Goal: Task Accomplishment & Management: Manage account settings

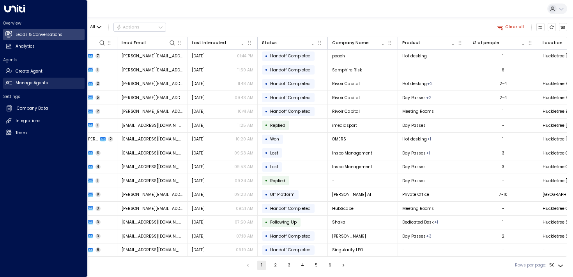
click at [27, 82] on h2 "Manage Agents" at bounding box center [32, 83] width 32 height 6
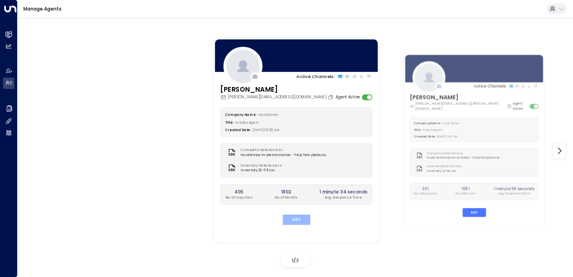
click at [295, 219] on button "Edit" at bounding box center [296, 219] width 28 height 10
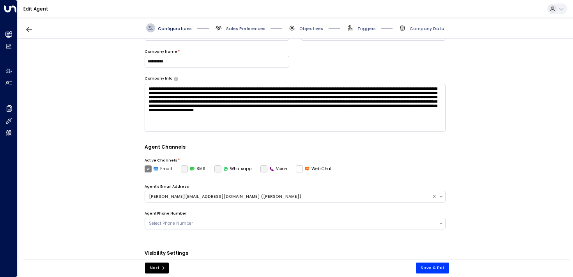
scroll to position [216, 0]
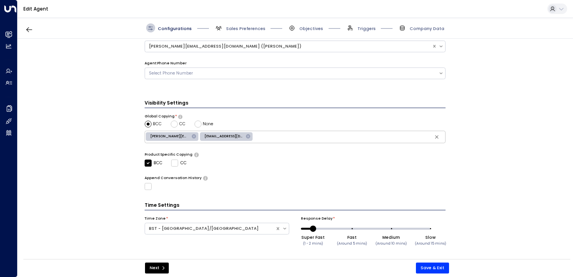
click at [246, 135] on icon at bounding box center [248, 136] width 4 height 4
click at [423, 268] on button "Save & Exit" at bounding box center [432, 267] width 33 height 11
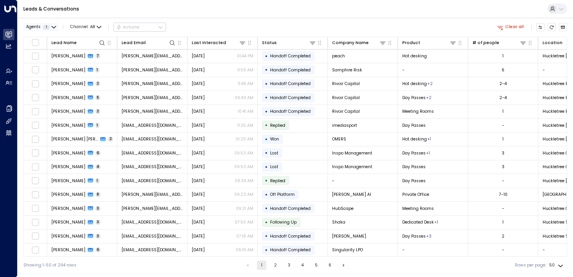
click at [52, 23] on button "Agents 1" at bounding box center [40, 27] width 35 height 8
click at [52, 23] on div at bounding box center [286, 138] width 573 height 277
click at [241, 41] on icon at bounding box center [242, 43] width 6 height 6
click at [217, 66] on span "Select Date" at bounding box center [216, 67] width 23 height 5
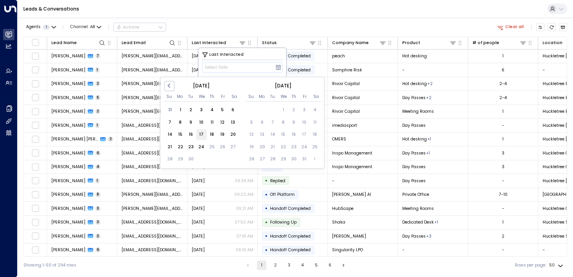
click at [201, 136] on div "17" at bounding box center [201, 134] width 11 height 11
click at [189, 148] on div "23" at bounding box center [191, 147] width 11 height 11
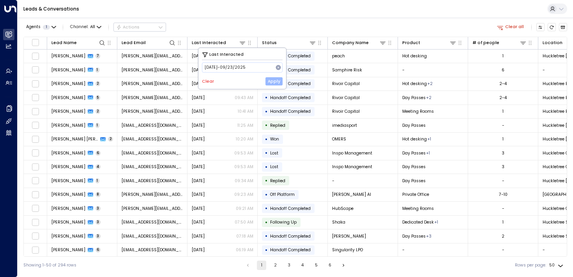
click at [278, 83] on button "Apply" at bounding box center [274, 81] width 17 height 8
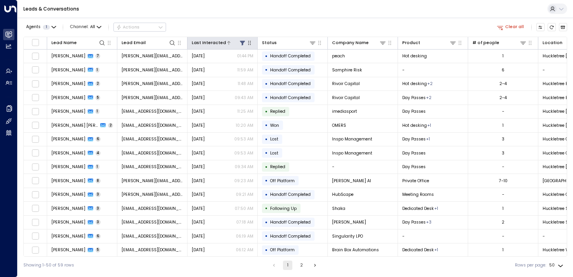
click at [245, 42] on icon at bounding box center [242, 43] width 6 height 6
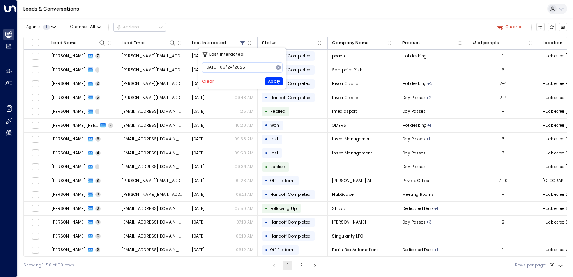
click at [273, 36] on div "Agents 1 Channel: All Actions Clear all Lead Name Lead Email Last Interacted St…" at bounding box center [295, 146] width 544 height 256
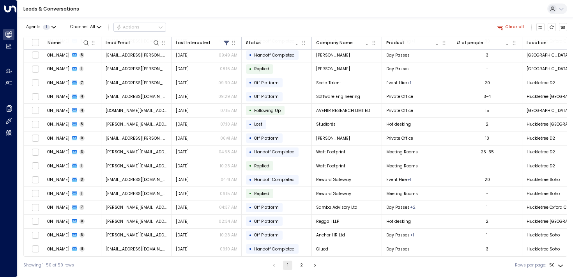
scroll to position [487, 0]
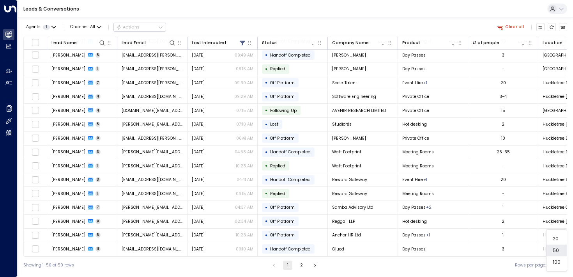
click at [552, 260] on body "Overview Leads & Conversations Leads & Conversations Analytics Analytics Agents…" at bounding box center [286, 137] width 573 height 274
click at [555, 261] on li "100" at bounding box center [557, 262] width 20 height 12
type input "***"
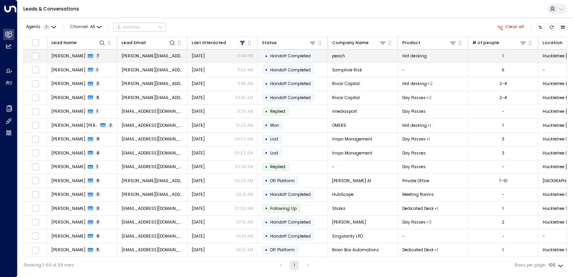
drag, startPoint x: 557, startPoint y: 246, endPoint x: 51, endPoint y: 55, distance: 540.4
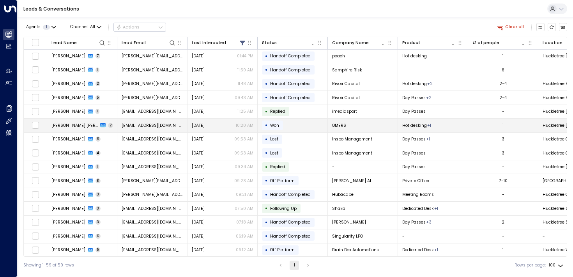
copy tbody "loremi@dolorsit.am Consectet 35:21 AD • Elitsed Doeiusmod tempo Inc utlabor 2 E…"
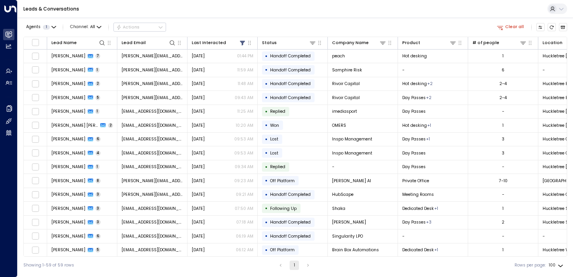
click at [355, 24] on div "Agents 1 Channel: All Actions Clear all" at bounding box center [295, 27] width 544 height 13
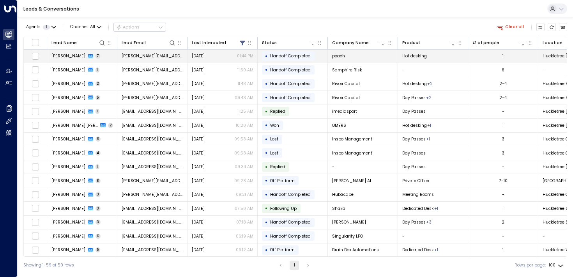
click at [72, 56] on span "[PERSON_NAME]" at bounding box center [68, 56] width 34 height 6
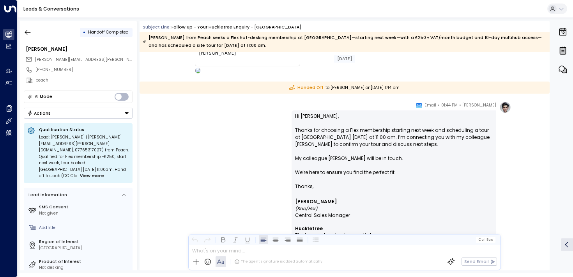
scroll to position [1491, 0]
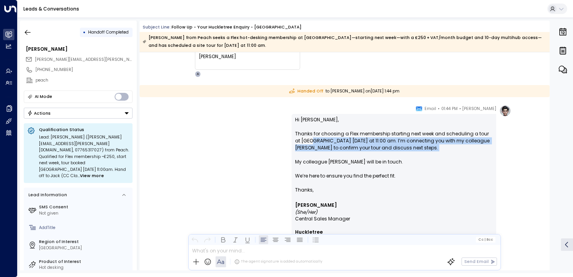
drag, startPoint x: 306, startPoint y: 142, endPoint x: 306, endPoint y: 154, distance: 11.7
click at [306, 154] on p "Hi [PERSON_NAME], Thanks for choosing a Flex membership starting next week and …" at bounding box center [394, 151] width 198 height 70
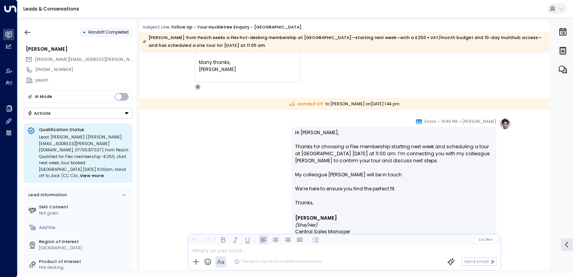
scroll to position [1487, 0]
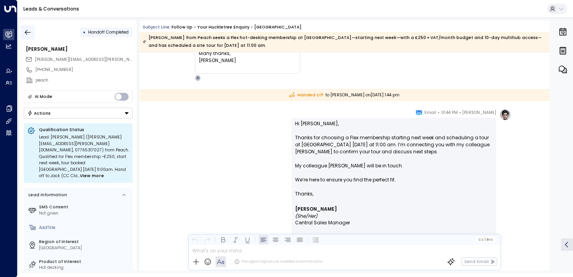
click at [26, 36] on button "button" at bounding box center [28, 32] width 14 height 14
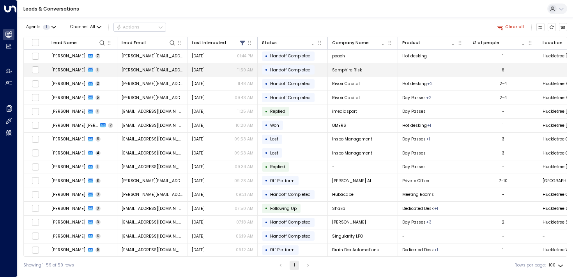
click at [69, 73] on td "[PERSON_NAME] 1" at bounding box center [82, 70] width 70 height 14
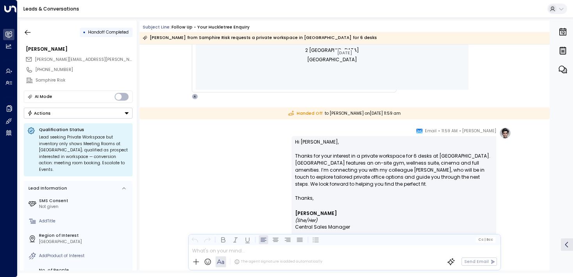
scroll to position [346, 0]
click at [29, 34] on icon "button" at bounding box center [28, 32] width 8 height 8
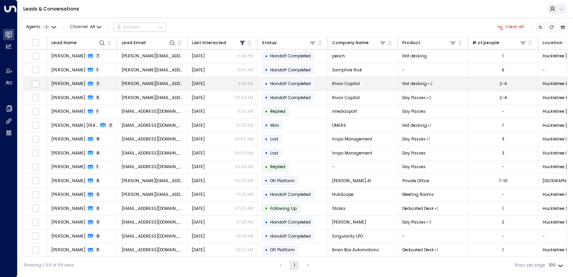
click at [62, 83] on span "[PERSON_NAME]" at bounding box center [68, 84] width 34 height 6
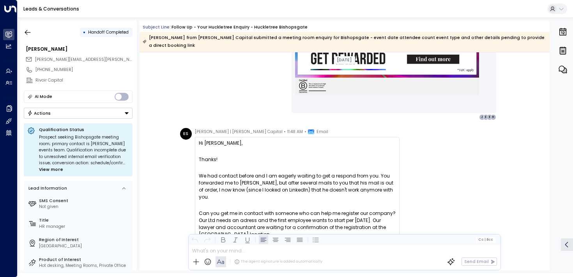
scroll to position [643, 0]
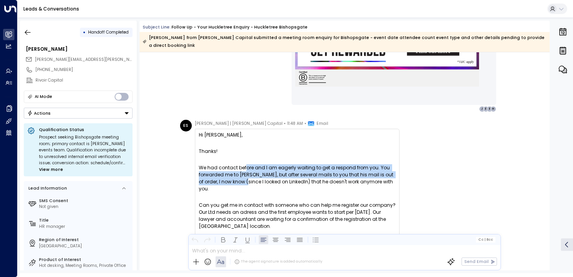
drag, startPoint x: 243, startPoint y: 184, endPoint x: 243, endPoint y: 197, distance: 12.9
click at [243, 192] on div "We had contact before and I am eagerly waiting to get a respond from you. You f…" at bounding box center [297, 178] width 197 height 28
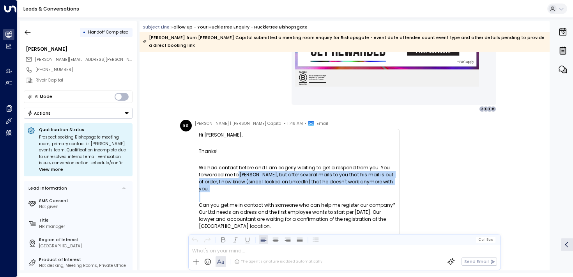
drag, startPoint x: 234, startPoint y: 188, endPoint x: 234, endPoint y: 211, distance: 22.6
click at [234, 211] on div "Hi [PERSON_NAME], Thanks! We had contact before and I am eagerly waiting to get…" at bounding box center [297, 241] width 197 height 221
click at [234, 202] on div at bounding box center [297, 196] width 197 height 9
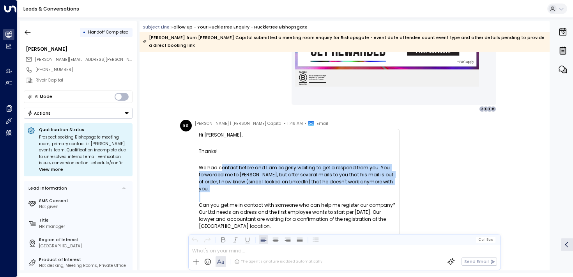
drag, startPoint x: 234, startPoint y: 210, endPoint x: 232, endPoint y: 181, distance: 28.9
click at [232, 181] on div "Hi [PERSON_NAME], Thanks! We had contact before and I am eagerly waiting to get…" at bounding box center [297, 241] width 197 height 221
click at [232, 181] on div "We had contact before and I am eagerly waiting to get a respond from you. You f…" at bounding box center [297, 178] width 197 height 28
drag, startPoint x: 229, startPoint y: 181, endPoint x: 229, endPoint y: 204, distance: 23.4
click at [229, 192] on div "We had contact before and I am eagerly waiting to get a respond from you. You f…" at bounding box center [297, 178] width 197 height 28
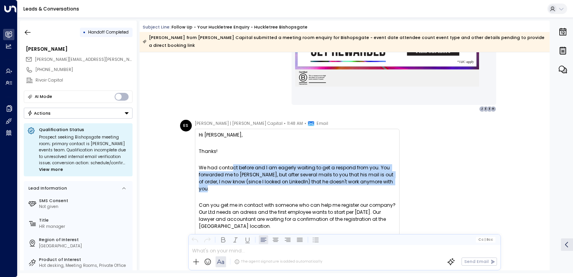
click at [229, 192] on div "We had contact before and I am eagerly waiting to get a respond from you. You f…" at bounding box center [297, 178] width 197 height 28
drag, startPoint x: 226, startPoint y: 200, endPoint x: 223, endPoint y: 177, distance: 22.7
click at [223, 177] on div "We had contact before and I am eagerly waiting to get a respond from you. You f…" at bounding box center [297, 178] width 197 height 28
drag, startPoint x: 223, startPoint y: 177, endPoint x: 225, endPoint y: 199, distance: 21.5
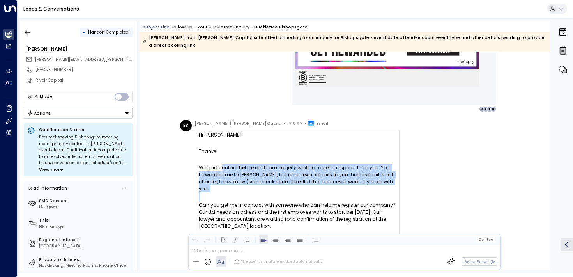
click at [225, 192] on div "We had contact before and I am eagerly waiting to get a respond from you. You f…" at bounding box center [297, 178] width 197 height 28
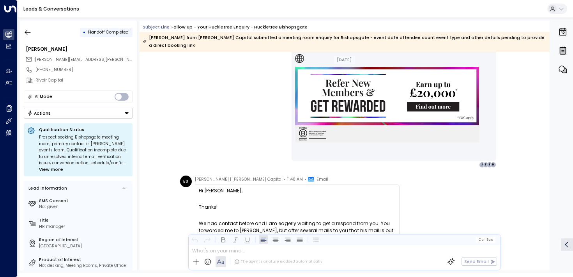
scroll to position [681, 0]
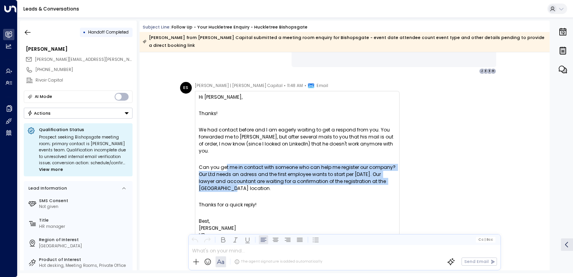
drag, startPoint x: 222, startPoint y: 186, endPoint x: 223, endPoint y: 209, distance: 23.0
click at [223, 192] on div "Can you get me in contact with someone who can help me register our company? Ou…" at bounding box center [297, 178] width 197 height 28
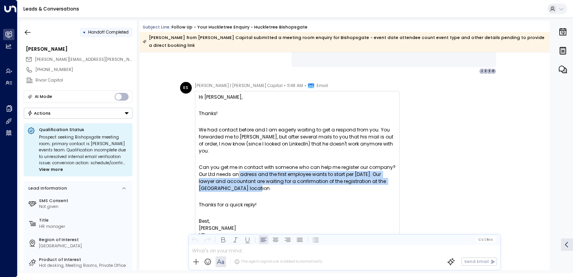
drag, startPoint x: 243, startPoint y: 209, endPoint x: 234, endPoint y: 193, distance: 18.7
click at [234, 192] on div "Can you get me in contact with someone who can help me register our company? Ou…" at bounding box center [297, 178] width 197 height 28
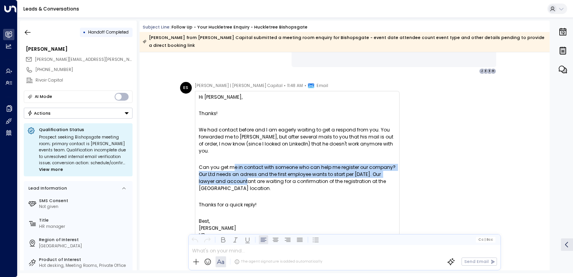
drag, startPoint x: 230, startPoint y: 188, endPoint x: 234, endPoint y: 204, distance: 16.6
click at [234, 192] on div "Can you get me in contact with someone who can help me register our company? Ou…" at bounding box center [297, 178] width 197 height 28
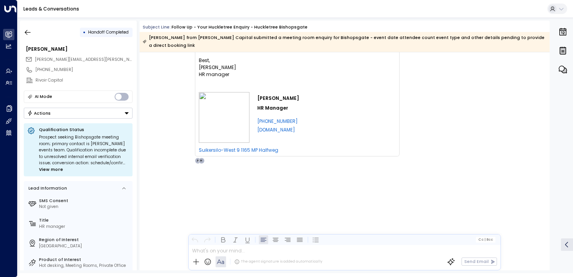
scroll to position [841, 0]
click at [25, 34] on icon "button" at bounding box center [28, 32] width 8 height 8
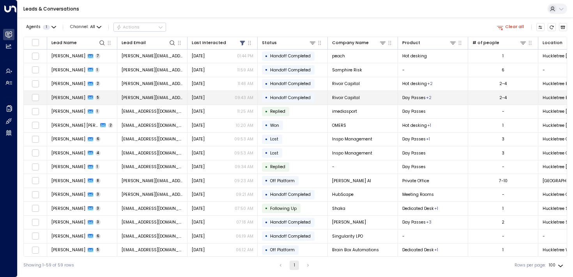
click at [64, 97] on span "[PERSON_NAME]" at bounding box center [68, 98] width 34 height 6
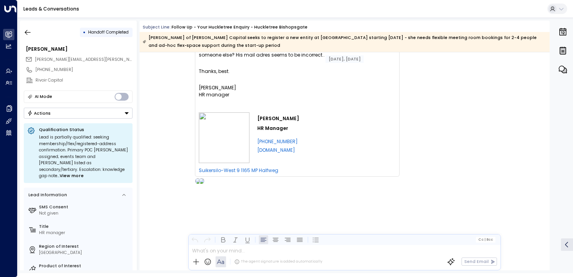
scroll to position [1364, 0]
click at [29, 32] on icon "button" at bounding box center [28, 32] width 8 height 8
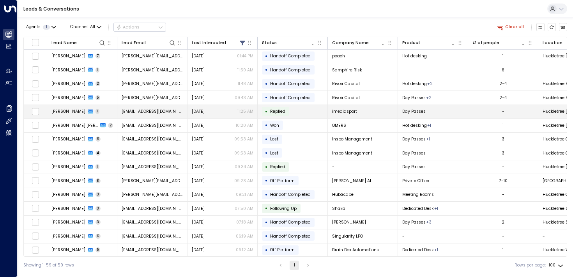
click at [108, 112] on td "[PERSON_NAME] 1" at bounding box center [82, 112] width 70 height 14
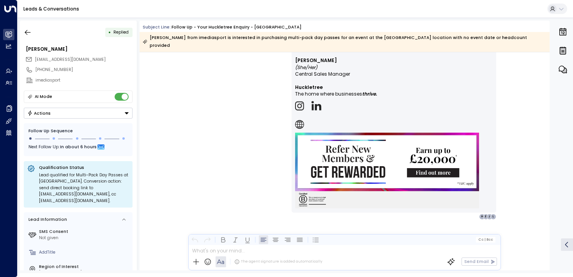
scroll to position [558, 0]
click at [32, 30] on icon "button" at bounding box center [28, 32] width 8 height 8
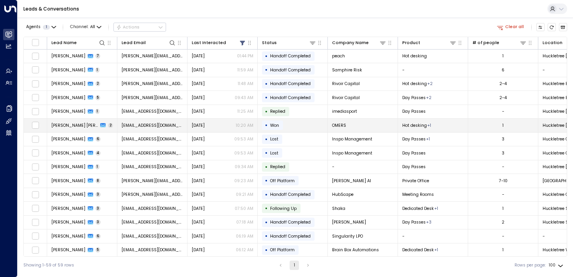
click at [69, 122] on span "[PERSON_NAME] [PERSON_NAME]" at bounding box center [74, 125] width 47 height 6
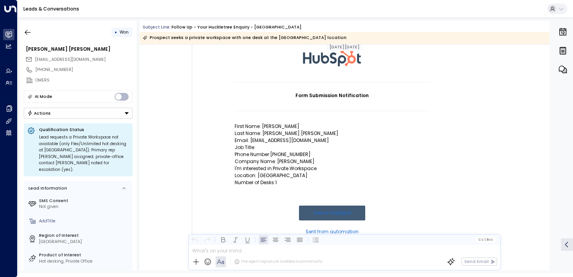
scroll to position [71, 0]
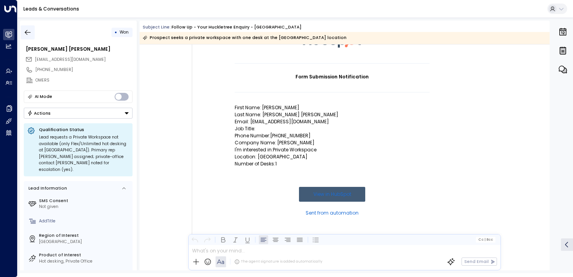
click at [27, 33] on icon "button" at bounding box center [28, 32] width 8 height 8
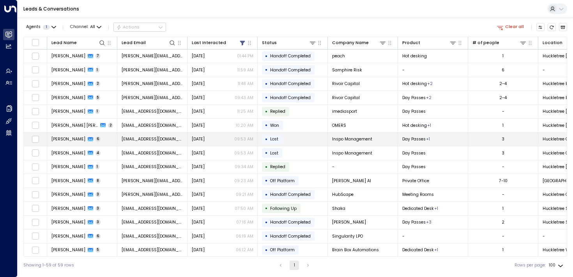
click at [66, 139] on span "[PERSON_NAME]" at bounding box center [68, 139] width 34 height 6
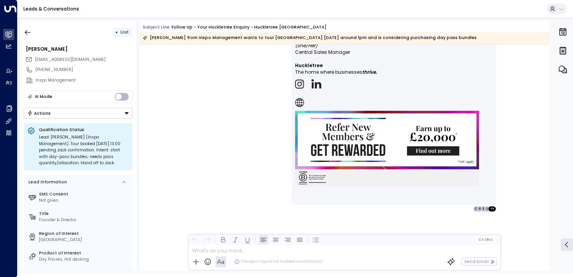
scroll to position [1761, 0]
click at [34, 26] on button "button" at bounding box center [28, 32] width 14 height 14
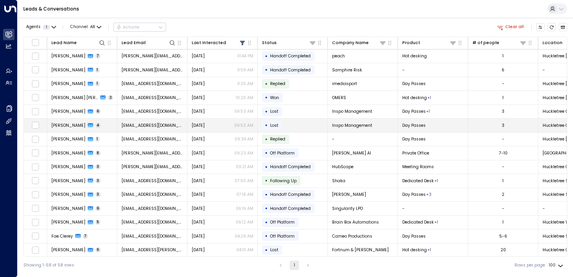
click at [67, 128] on td "[PERSON_NAME] 4" at bounding box center [82, 126] width 70 height 14
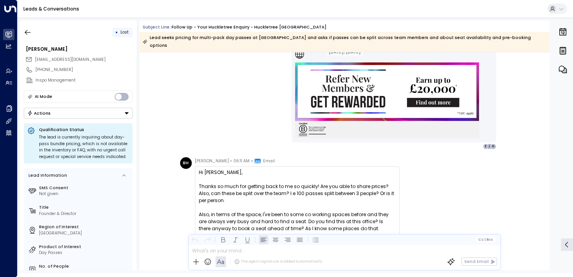
scroll to position [567, 0]
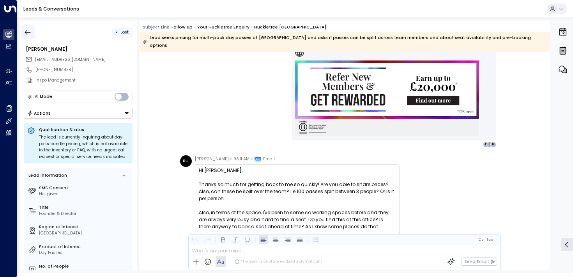
click at [31, 30] on icon "button" at bounding box center [28, 32] width 8 height 8
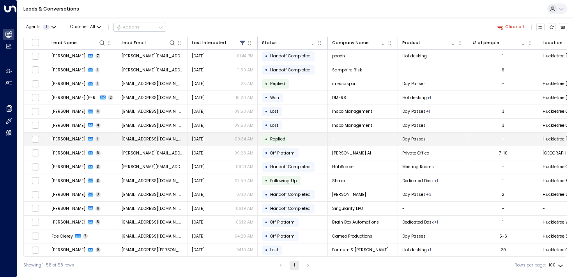
click at [67, 135] on td "[PERSON_NAME] 1" at bounding box center [82, 140] width 70 height 14
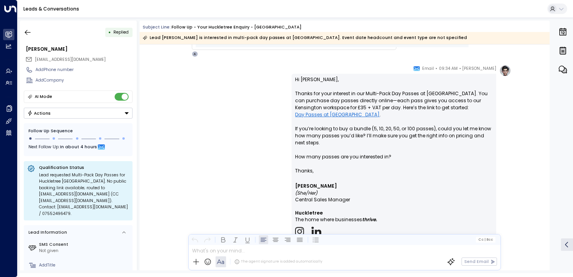
scroll to position [405, 0]
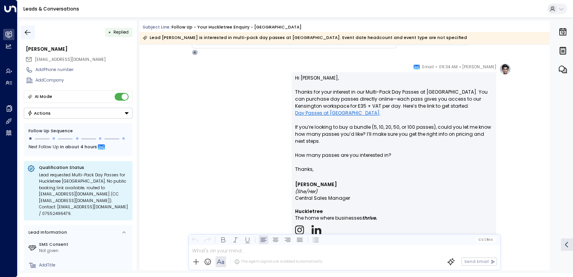
click at [30, 32] on icon "button" at bounding box center [28, 32] width 8 height 8
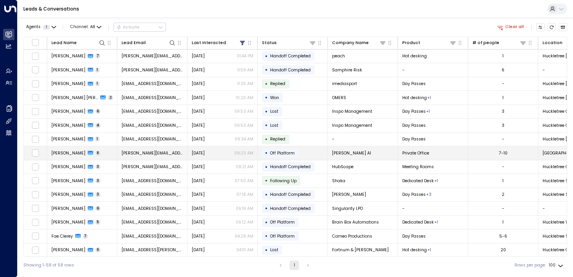
click at [74, 150] on span "[PERSON_NAME]" at bounding box center [68, 153] width 34 height 6
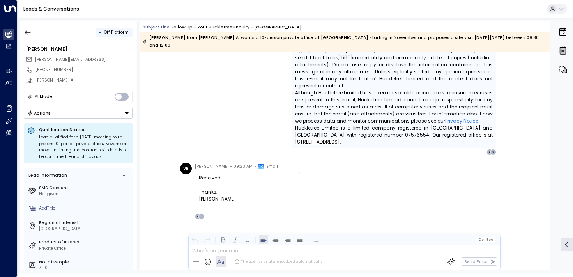
scroll to position [2218, 0]
click at [37, 33] on div "• Off Platform" at bounding box center [78, 32] width 109 height 14
click at [33, 32] on button "button" at bounding box center [28, 32] width 14 height 14
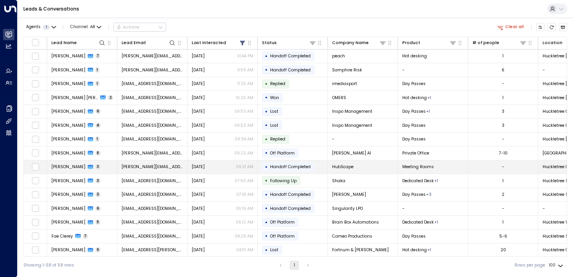
click at [54, 165] on span "[PERSON_NAME]" at bounding box center [68, 167] width 34 height 6
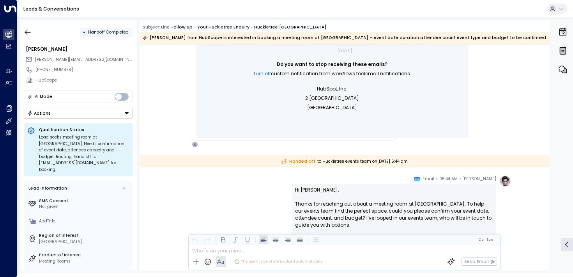
scroll to position [414, 0]
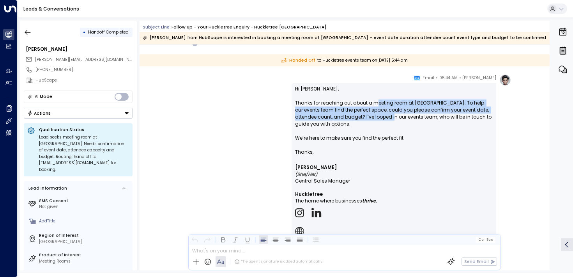
drag, startPoint x: 374, startPoint y: 100, endPoint x: 375, endPoint y: 127, distance: 26.5
click at [375, 127] on p "Hi [PERSON_NAME], Thanks for reaching out about a meeting room at [GEOGRAPHIC_D…" at bounding box center [394, 116] width 198 height 63
click at [344, 115] on p "Hi [PERSON_NAME], Thanks for reaching out about a meeting room at [GEOGRAPHIC_D…" at bounding box center [394, 116] width 198 height 63
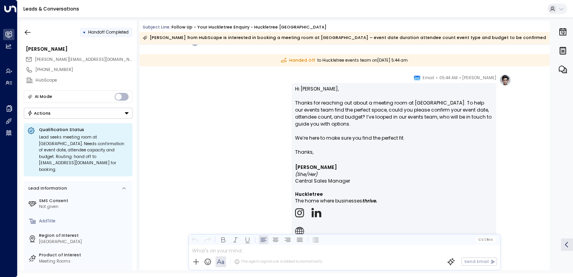
drag, startPoint x: 338, startPoint y: 112, endPoint x: 338, endPoint y: 126, distance: 13.6
click at [338, 126] on p "Hi [PERSON_NAME], Thanks for reaching out about a meeting room at [GEOGRAPHIC_D…" at bounding box center [394, 116] width 198 height 63
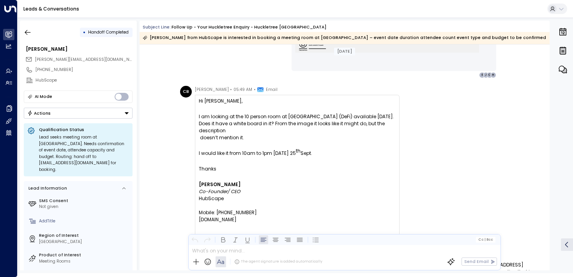
scroll to position [672, 0]
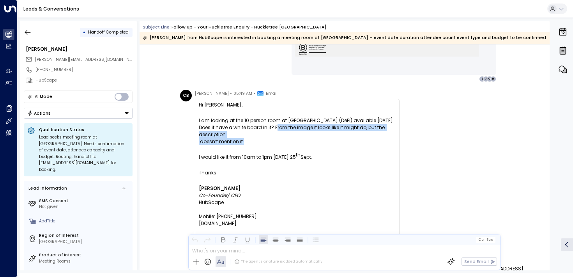
drag, startPoint x: 271, startPoint y: 126, endPoint x: 271, endPoint y: 151, distance: 25.0
click at [271, 151] on div "Hi [PERSON_NAME], I am looking at the 10 person room at [GEOGRAPHIC_DATA] (DeFi…" at bounding box center [297, 219] width 197 height 237
click at [271, 151] on p at bounding box center [297, 149] width 197 height 9
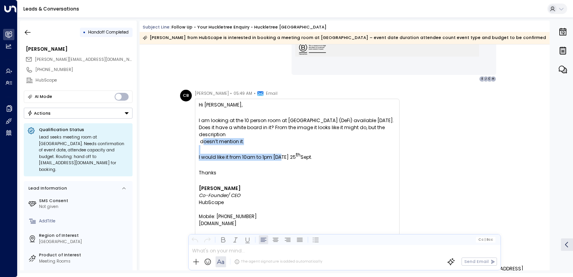
drag, startPoint x: 280, startPoint y: 160, endPoint x: 226, endPoint y: 135, distance: 60.0
click at [226, 135] on div "Hi [PERSON_NAME], I am looking at the 10 person room at [GEOGRAPHIC_DATA] (DeFi…" at bounding box center [297, 219] width 197 height 237
click at [226, 135] on span "I am looking at the 10 person room at [GEOGRAPHIC_DATA] (DeFi) available [DATE]…" at bounding box center [297, 131] width 197 height 28
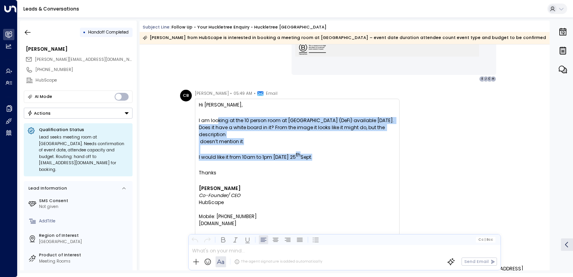
drag, startPoint x: 217, startPoint y: 124, endPoint x: 242, endPoint y: 176, distance: 58.3
click at [242, 176] on div "Hi [PERSON_NAME], I am looking at the 10 person room at [GEOGRAPHIC_DATA] (DeFi…" at bounding box center [297, 219] width 197 height 237
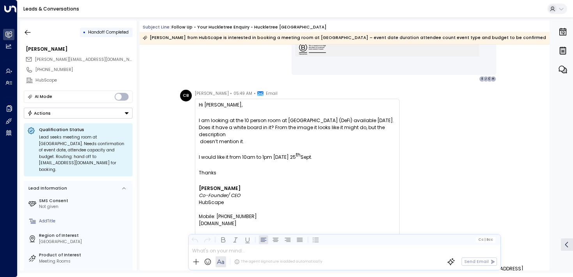
click at [242, 176] on p at bounding box center [297, 180] width 197 height 9
drag, startPoint x: 244, startPoint y: 176, endPoint x: 228, endPoint y: 144, distance: 35.7
click at [228, 144] on div "Hi [PERSON_NAME], I am looking at the 10 person room at [GEOGRAPHIC_DATA] (DeFi…" at bounding box center [297, 219] width 197 height 237
click at [228, 144] on span "I am looking at the 10 person room at [GEOGRAPHIC_DATA] (DeFi) available [DATE]…" at bounding box center [297, 131] width 197 height 28
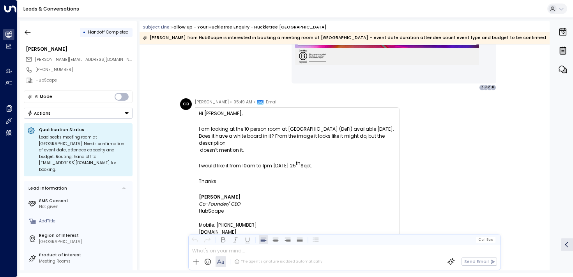
scroll to position [648, 0]
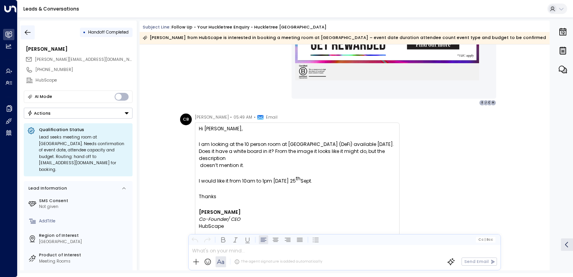
click at [29, 31] on icon "button" at bounding box center [28, 32] width 8 height 8
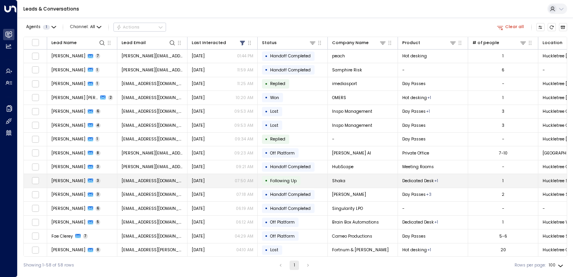
click at [112, 179] on td "[PERSON_NAME] 3" at bounding box center [82, 181] width 70 height 14
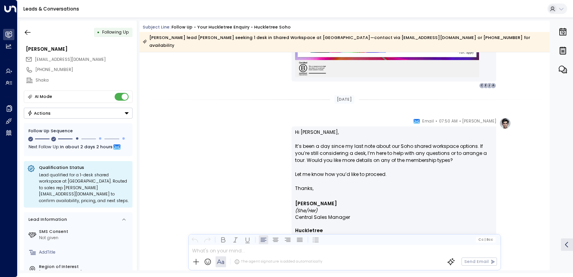
scroll to position [998, 0]
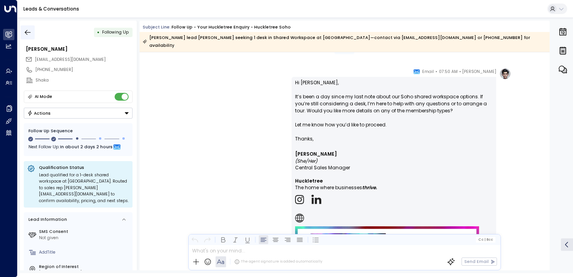
click at [32, 35] on button "button" at bounding box center [28, 32] width 14 height 14
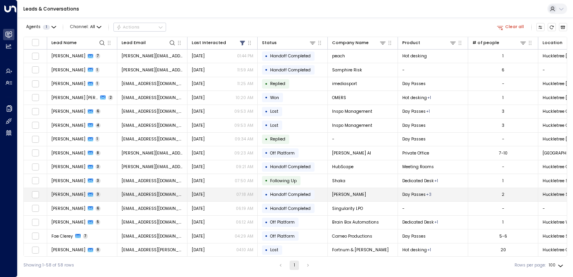
click at [76, 192] on span "[PERSON_NAME]" at bounding box center [68, 194] width 34 height 6
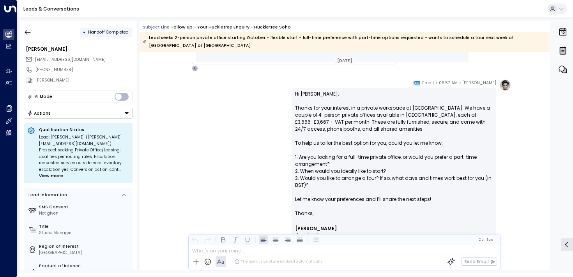
scroll to position [382, 0]
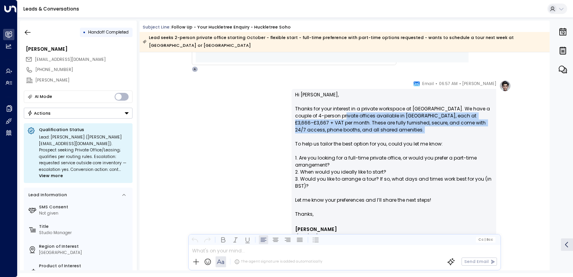
drag, startPoint x: 349, startPoint y: 108, endPoint x: 349, endPoint y: 127, distance: 19.5
click at [349, 127] on p "Hi [PERSON_NAME], Thanks for your interest in a private workspace at [GEOGRAPHI…" at bounding box center [394, 150] width 198 height 119
click at [349, 126] on p "Hi [PERSON_NAME], Thanks for your interest in a private workspace at [GEOGRAPHI…" at bounding box center [394, 150] width 198 height 119
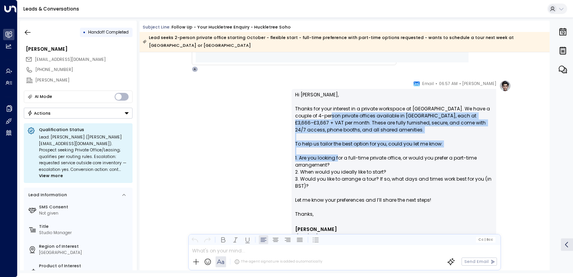
drag, startPoint x: 337, startPoint y: 108, endPoint x: 338, endPoint y: 152, distance: 43.7
click at [338, 152] on p "Hi [PERSON_NAME], Thanks for your interest in a private workspace at [GEOGRAPHI…" at bounding box center [394, 150] width 198 height 119
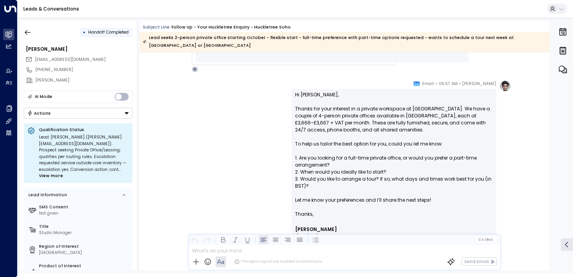
click at [338, 152] on p "Hi [PERSON_NAME], Thanks for your interest in a private workspace at [GEOGRAPHI…" at bounding box center [394, 150] width 198 height 119
drag, startPoint x: 351, startPoint y: 154, endPoint x: 351, endPoint y: 162, distance: 7.8
click at [351, 162] on p "Hi [PERSON_NAME], Thanks for your interest in a private workspace at [GEOGRAPHI…" at bounding box center [394, 150] width 198 height 119
click at [352, 165] on p "Hi [PERSON_NAME], Thanks for your interest in a private workspace at [GEOGRAPHI…" at bounding box center [394, 150] width 198 height 119
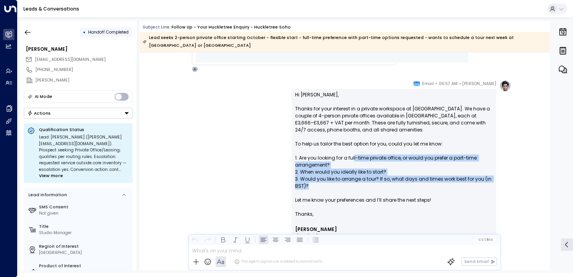
drag, startPoint x: 353, startPoint y: 152, endPoint x: 353, endPoint y: 178, distance: 25.7
click at [353, 178] on p "Hi [PERSON_NAME], Thanks for your interest in a private workspace at [GEOGRAPHI…" at bounding box center [394, 150] width 198 height 119
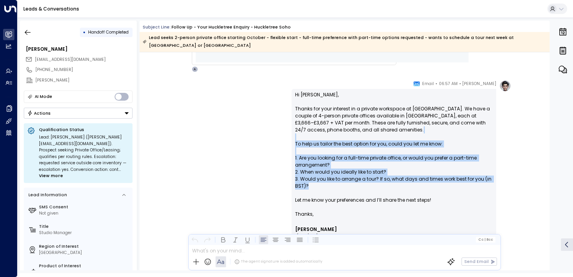
drag, startPoint x: 356, startPoint y: 179, endPoint x: 356, endPoint y: 127, distance: 51.5
click at [356, 127] on p "Hi [PERSON_NAME], Thanks for your interest in a private workspace at [GEOGRAPHI…" at bounding box center [394, 150] width 198 height 119
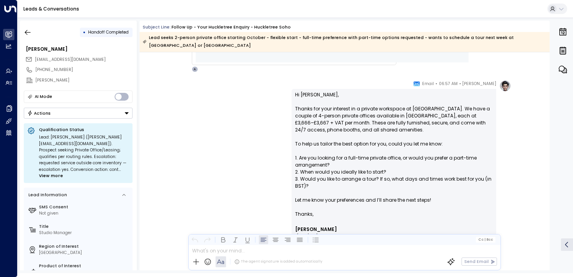
click at [356, 127] on p "Hi [PERSON_NAME], Thanks for your interest in a private workspace at [GEOGRAPHI…" at bounding box center [394, 150] width 198 height 119
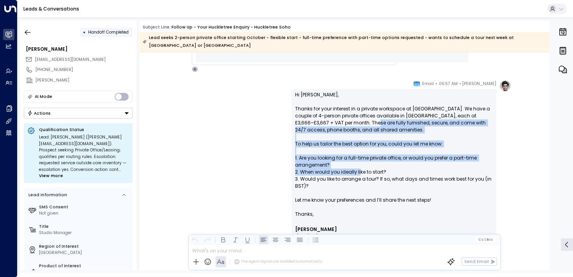
drag, startPoint x: 359, startPoint y: 112, endPoint x: 359, endPoint y: 165, distance: 53.8
click at [359, 165] on p "Hi [PERSON_NAME], Thanks for your interest in a private workspace at [GEOGRAPHI…" at bounding box center [394, 150] width 198 height 119
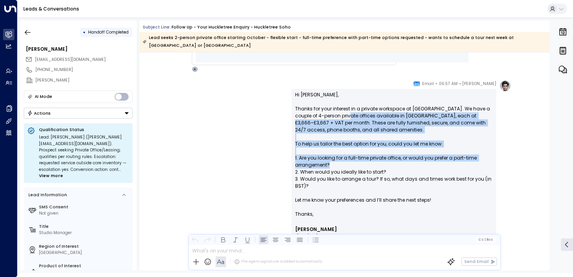
drag, startPoint x: 355, startPoint y: 111, endPoint x: 355, endPoint y: 158, distance: 46.8
click at [355, 158] on p "Hi [PERSON_NAME], Thanks for your interest in a private workspace at [GEOGRAPHI…" at bounding box center [394, 150] width 198 height 119
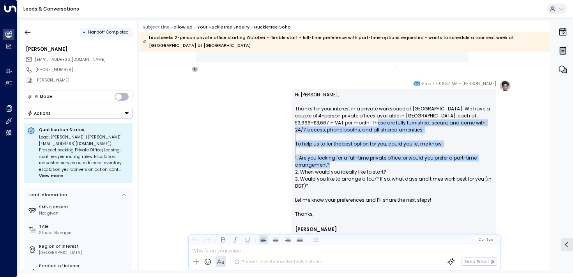
drag, startPoint x: 361, startPoint y: 160, endPoint x: 357, endPoint y: 116, distance: 44.7
click at [357, 116] on p "Hi [PERSON_NAME], Thanks for your interest in a private workspace at [GEOGRAPHI…" at bounding box center [394, 150] width 198 height 119
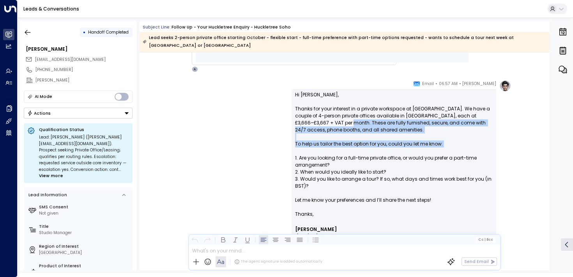
drag, startPoint x: 341, startPoint y: 113, endPoint x: 352, endPoint y: 154, distance: 42.3
click at [351, 153] on p "Hi [PERSON_NAME], Thanks for your interest in a private workspace at [GEOGRAPHI…" at bounding box center [394, 150] width 198 height 119
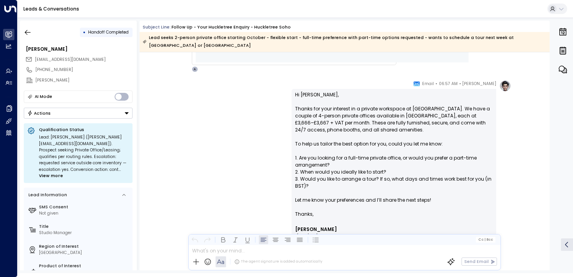
click at [352, 154] on p "Hi [PERSON_NAME], Thanks for your interest in a private workspace at [GEOGRAPHI…" at bounding box center [394, 150] width 198 height 119
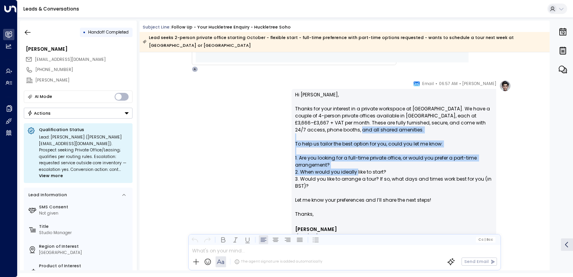
drag, startPoint x: 356, startPoint y: 166, endPoint x: 348, endPoint y: 117, distance: 49.7
click at [348, 116] on p "Hi [PERSON_NAME], Thanks for your interest in a private workspace at [GEOGRAPHI…" at bounding box center [394, 150] width 198 height 119
click at [348, 117] on p "Hi [PERSON_NAME], Thanks for your interest in a private workspace at [GEOGRAPHI…" at bounding box center [394, 150] width 198 height 119
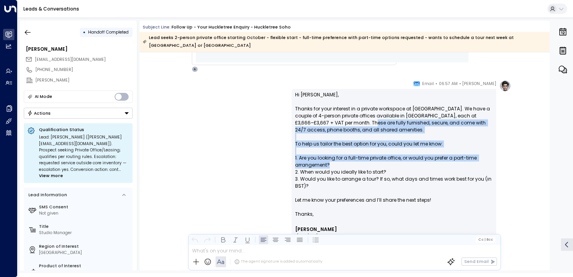
drag, startPoint x: 357, startPoint y: 116, endPoint x: 357, endPoint y: 170, distance: 53.8
click at [357, 170] on p "Hi [PERSON_NAME], Thanks for your interest in a private workspace at [GEOGRAPHI…" at bounding box center [394, 150] width 198 height 119
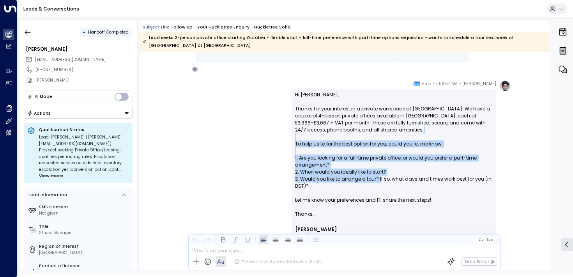
drag, startPoint x: 379, startPoint y: 170, endPoint x: 358, endPoint y: 126, distance: 49.0
click at [358, 126] on p "Hi [PERSON_NAME], Thanks for your interest in a private workspace at [GEOGRAPHI…" at bounding box center [394, 150] width 198 height 119
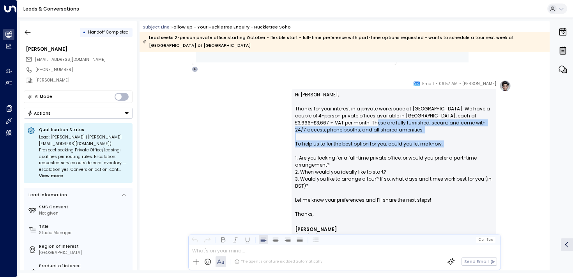
drag, startPoint x: 358, startPoint y: 113, endPoint x: 361, endPoint y: 150, distance: 36.4
click at [361, 150] on p "Hi [PERSON_NAME], Thanks for your interest in a private workspace at [GEOGRAPHI…" at bounding box center [394, 150] width 198 height 119
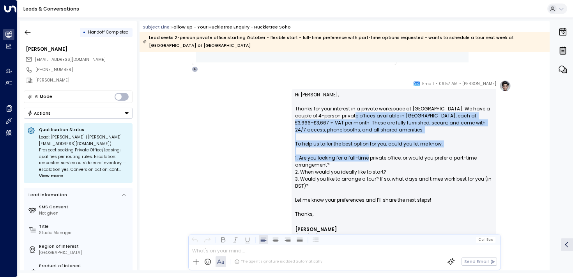
drag, startPoint x: 361, startPoint y: 150, endPoint x: 358, endPoint y: 110, distance: 40.7
click at [358, 109] on p "Hi [PERSON_NAME], Thanks for your interest in a private workspace at [GEOGRAPHI…" at bounding box center [394, 150] width 198 height 119
click at [358, 110] on p "Hi [PERSON_NAME], Thanks for your interest in a private workspace at [GEOGRAPHI…" at bounding box center [394, 150] width 198 height 119
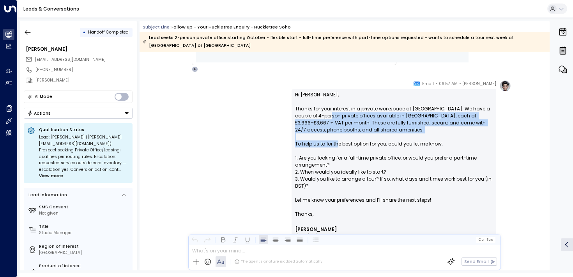
drag, startPoint x: 336, startPoint y: 110, endPoint x: 338, endPoint y: 151, distance: 41.3
click at [338, 151] on p "Hi [PERSON_NAME], Thanks for your interest in a private workspace at [GEOGRAPHI…" at bounding box center [394, 150] width 198 height 119
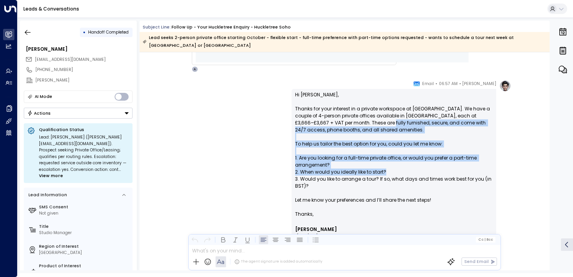
drag, startPoint x: 384, startPoint y: 166, endPoint x: 376, endPoint y: 113, distance: 54.0
click at [376, 113] on p "Hi [PERSON_NAME], Thanks for your interest in a private workspace at [GEOGRAPHI…" at bounding box center [394, 150] width 198 height 119
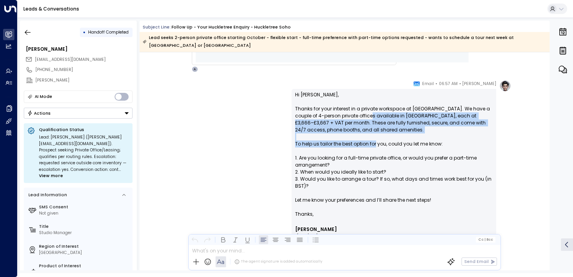
drag, startPoint x: 374, startPoint y: 110, endPoint x: 374, endPoint y: 142, distance: 32.4
click at [374, 142] on p "Hi [PERSON_NAME], Thanks for your interest in a private workspace at [GEOGRAPHI…" at bounding box center [394, 150] width 198 height 119
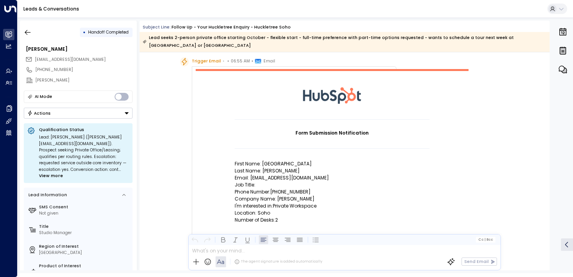
scroll to position [0, 0]
